Goal: Information Seeking & Learning: Learn about a topic

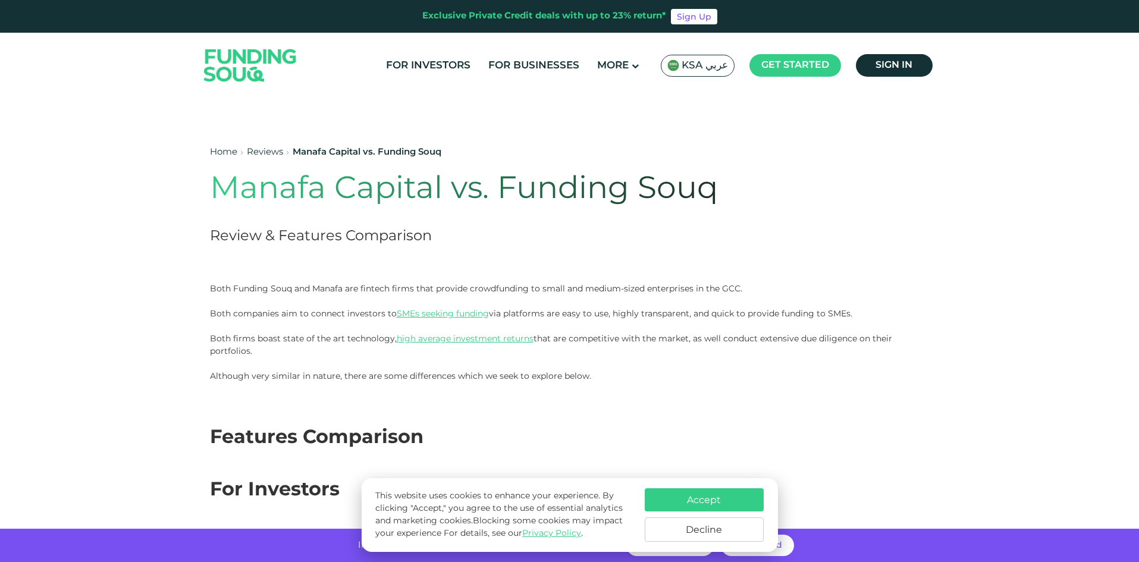
click at [760, 540] on button "Decline" at bounding box center [703, 529] width 119 height 24
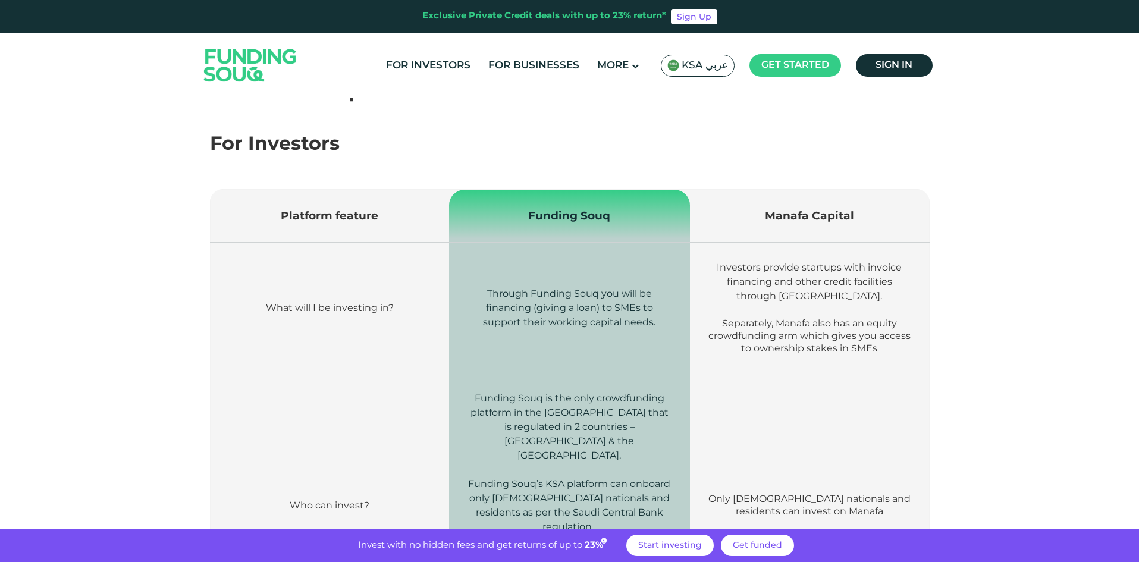
scroll to position [357, 0]
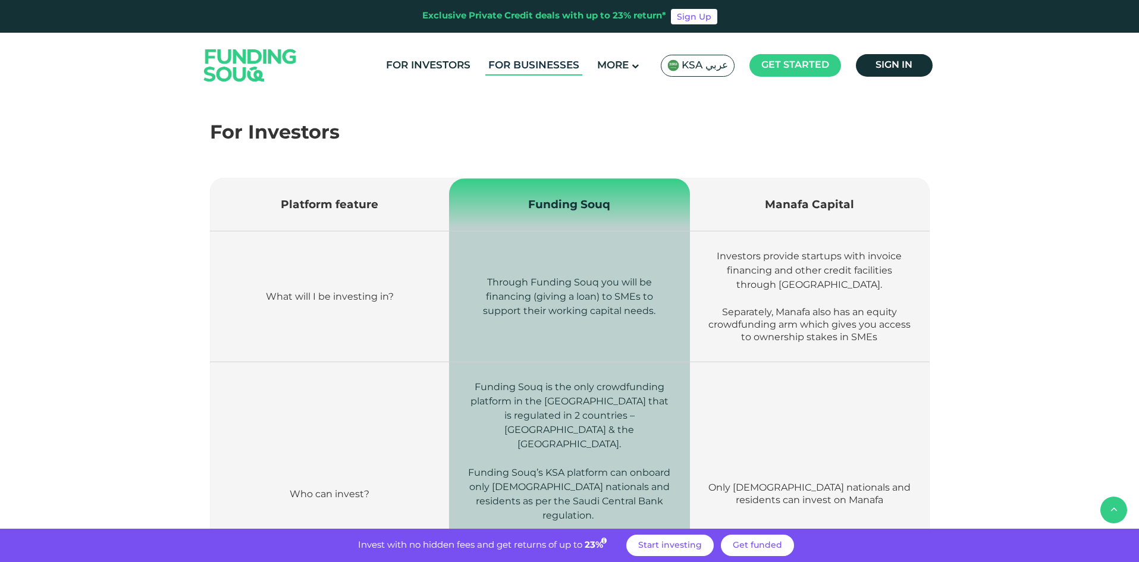
click at [542, 70] on link "For Businesses" at bounding box center [533, 66] width 97 height 20
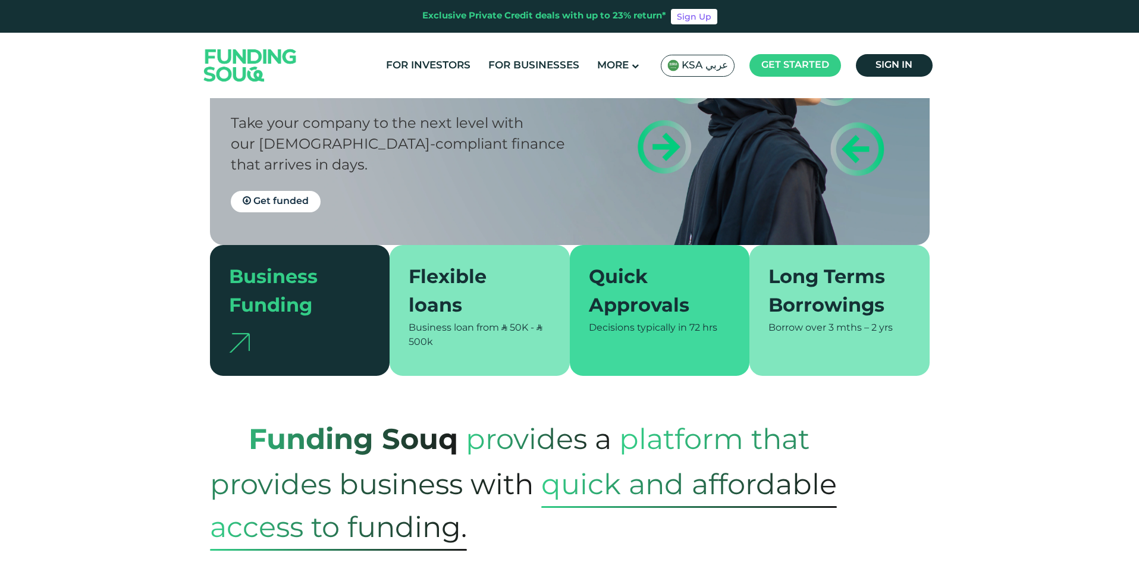
scroll to position [119, 0]
